Goal: Find specific page/section: Find specific page/section

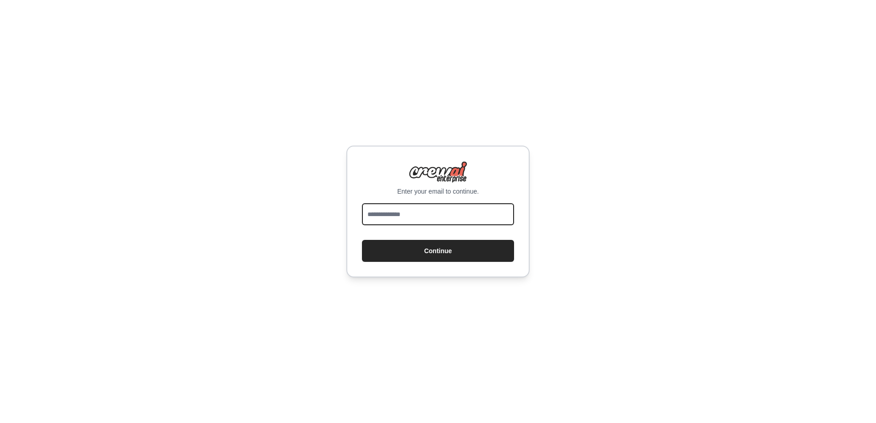
click at [462, 218] on input "email" at bounding box center [438, 214] width 152 height 22
type input "**********"
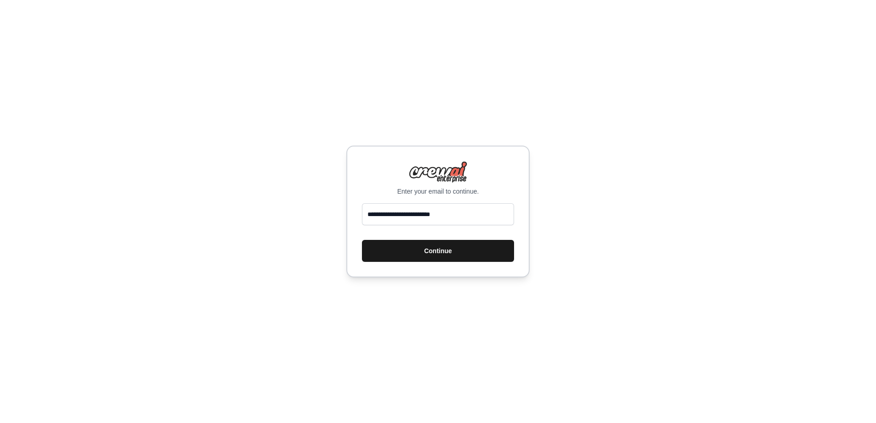
click at [440, 244] on button "Continue" at bounding box center [438, 251] width 152 height 22
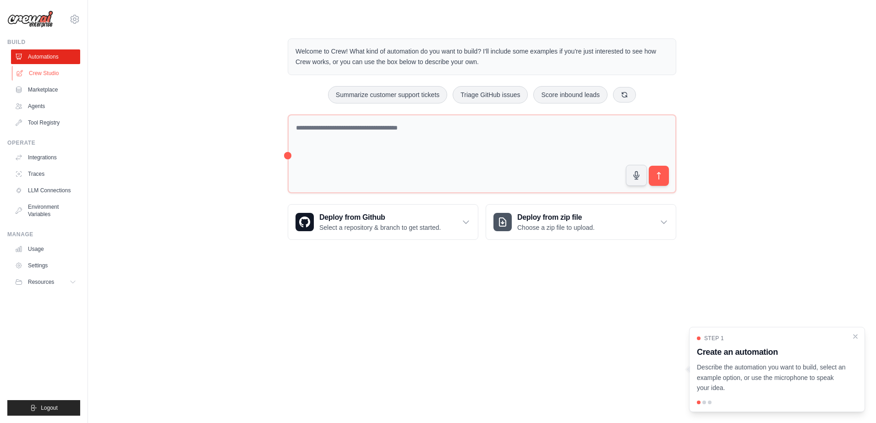
click at [36, 71] on link "Crew Studio" at bounding box center [46, 73] width 69 height 15
